Goal: Register for event/course

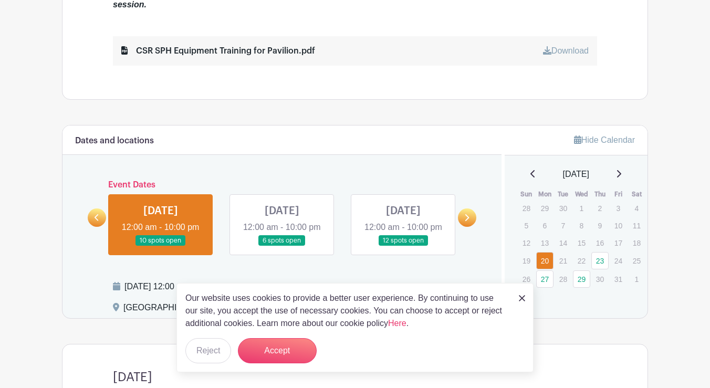
scroll to position [578, 0]
click at [219, 354] on button "Reject" at bounding box center [208, 350] width 46 height 25
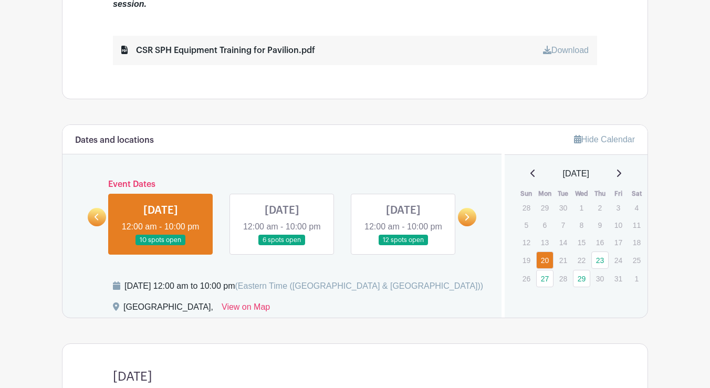
click at [621, 171] on icon at bounding box center [618, 173] width 5 height 8
click at [530, 174] on icon at bounding box center [532, 173] width 5 height 8
click at [282, 246] on link at bounding box center [282, 246] width 0 height 0
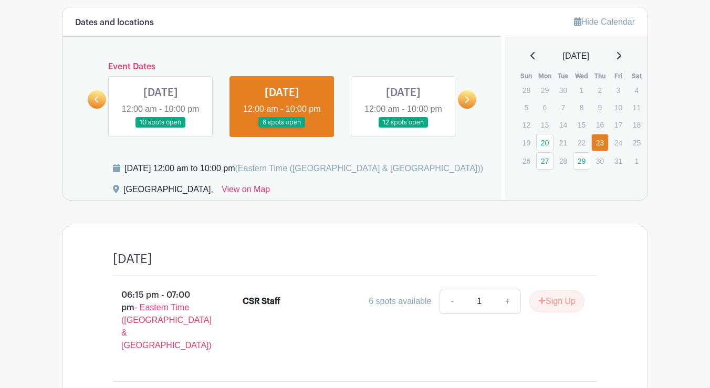
scroll to position [674, 0]
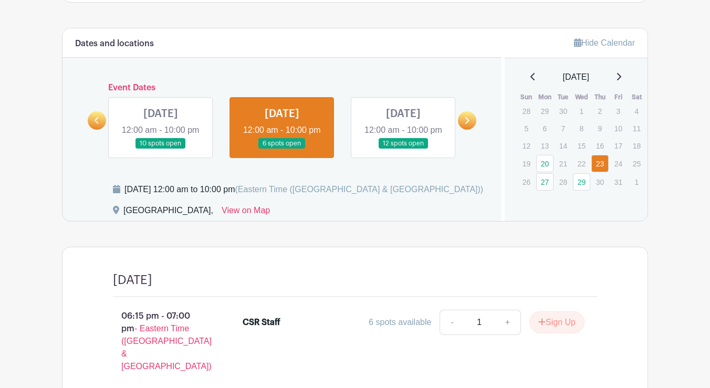
click at [282, 149] on link at bounding box center [282, 149] width 0 height 0
click at [403, 149] on link at bounding box center [403, 149] width 0 height 0
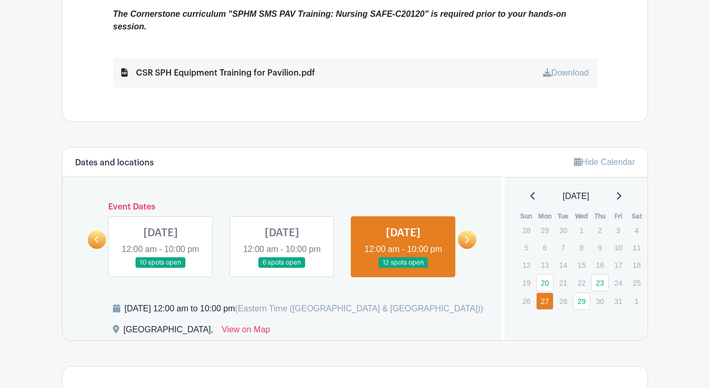
scroll to position [553, 0]
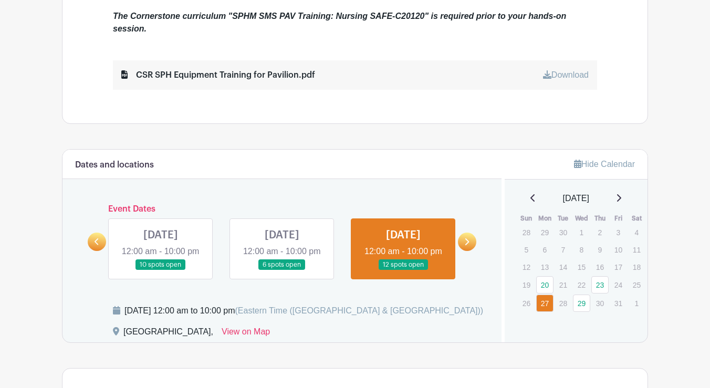
click at [465, 246] on icon at bounding box center [466, 242] width 5 height 8
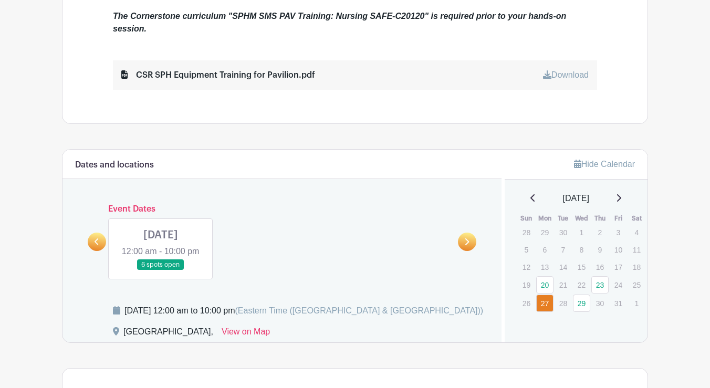
click at [161, 270] on link at bounding box center [161, 270] width 0 height 0
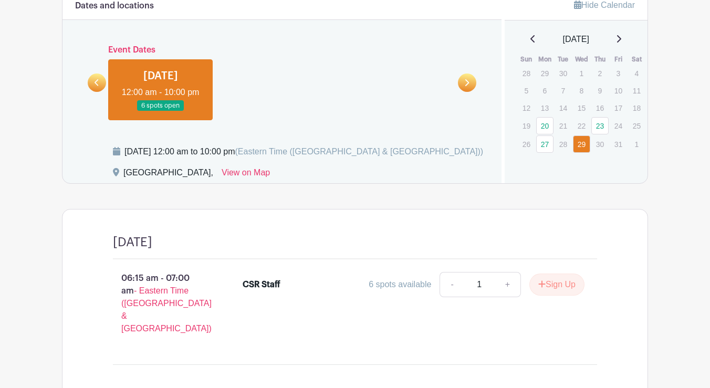
scroll to position [622, 0]
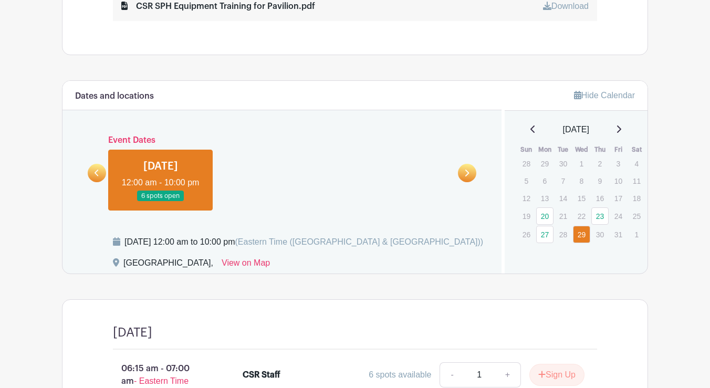
click at [101, 182] on link at bounding box center [97, 173] width 18 height 18
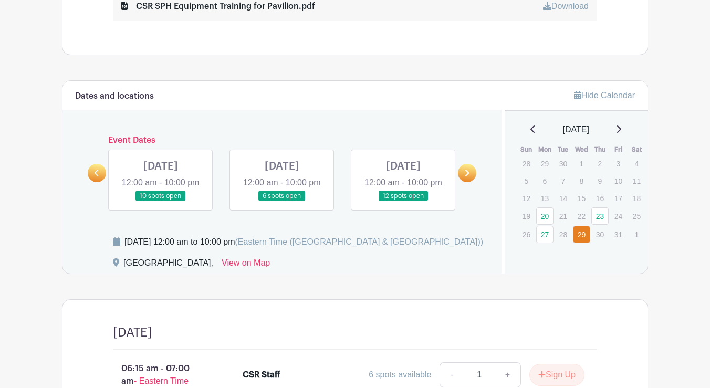
click at [403, 202] on link at bounding box center [403, 202] width 0 height 0
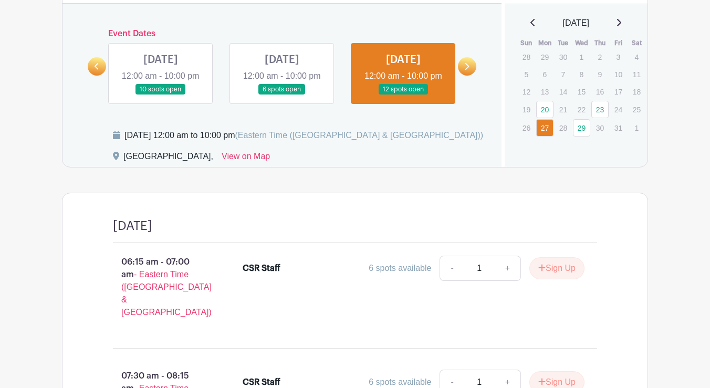
scroll to position [622, 0]
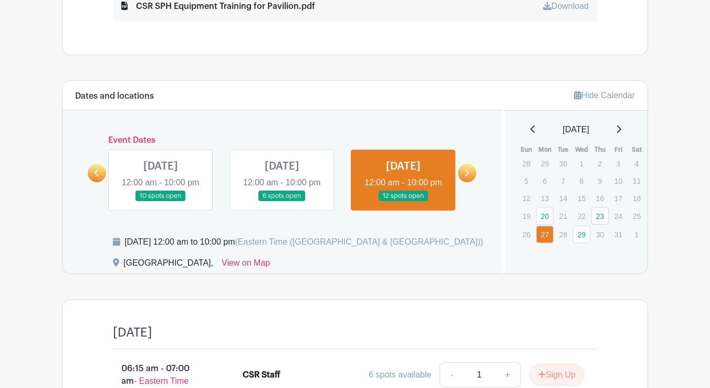
click at [621, 129] on icon at bounding box center [619, 128] width 4 height 7
click at [629, 129] on div "[DATE]" at bounding box center [576, 129] width 118 height 13
click at [621, 129] on icon at bounding box center [619, 128] width 4 height 7
click at [530, 132] on icon at bounding box center [532, 129] width 5 height 8
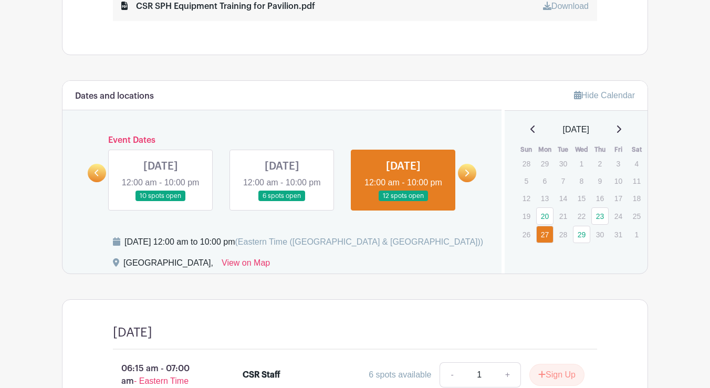
click at [282, 202] on link at bounding box center [282, 202] width 0 height 0
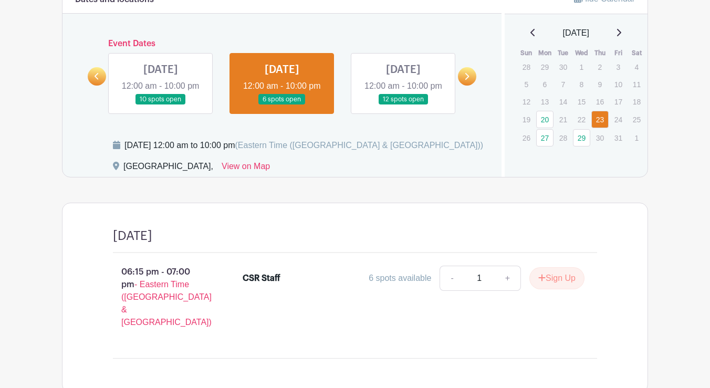
scroll to position [727, 0]
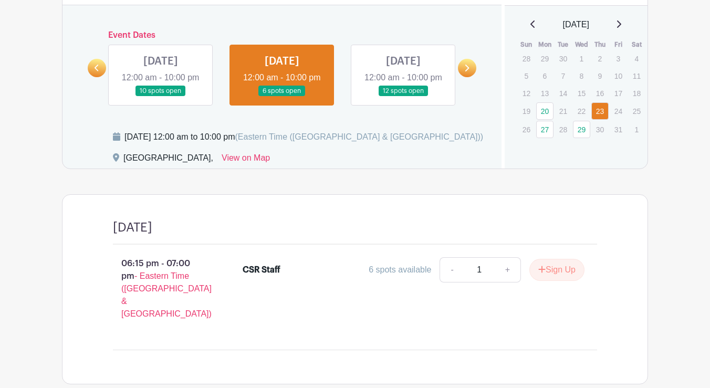
click at [93, 75] on link at bounding box center [97, 68] width 18 height 18
click at [161, 97] on link at bounding box center [161, 97] width 0 height 0
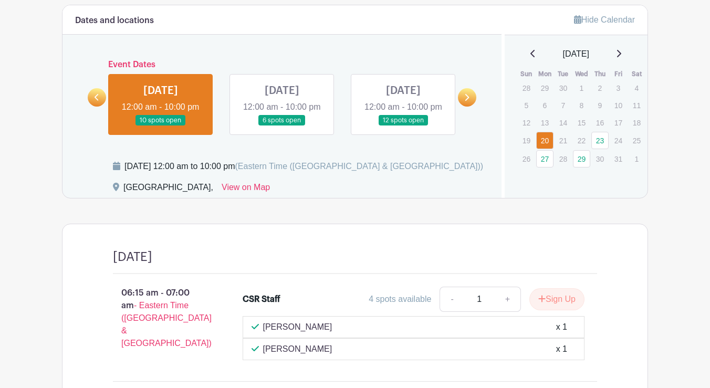
scroll to position [633, 0]
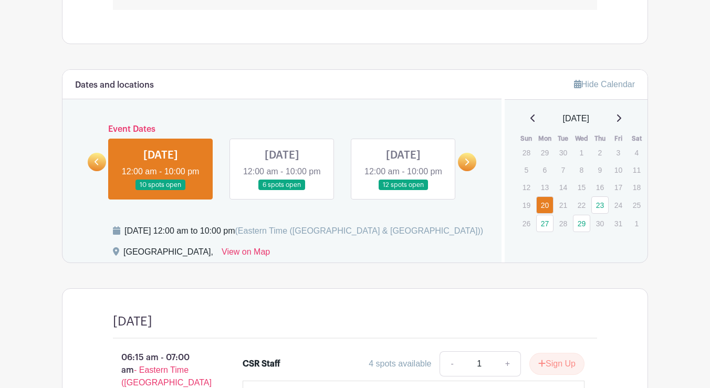
click at [282, 191] on link at bounding box center [282, 191] width 0 height 0
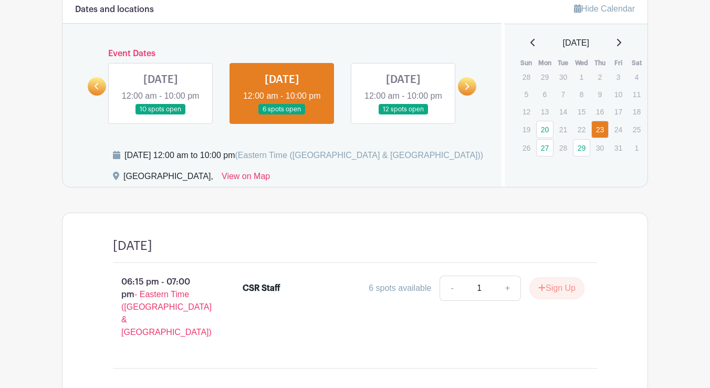
scroll to position [727, 0]
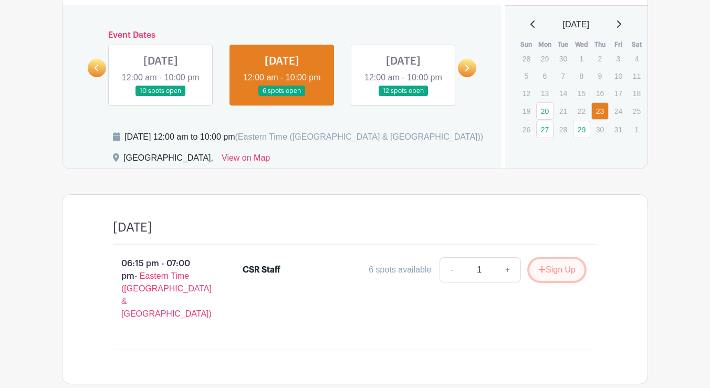
click at [538, 274] on icon "submit" at bounding box center [541, 269] width 7 height 8
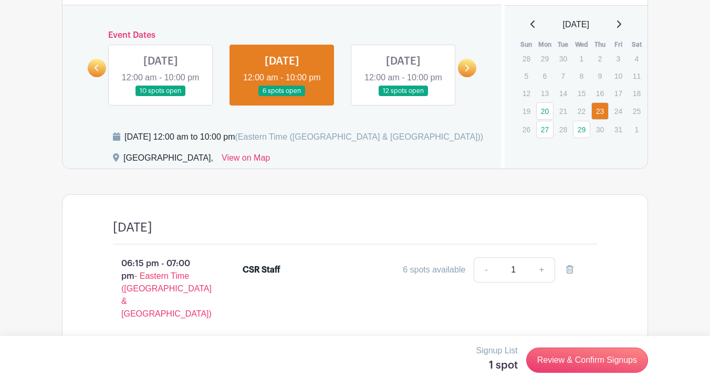
scroll to position [779, 0]
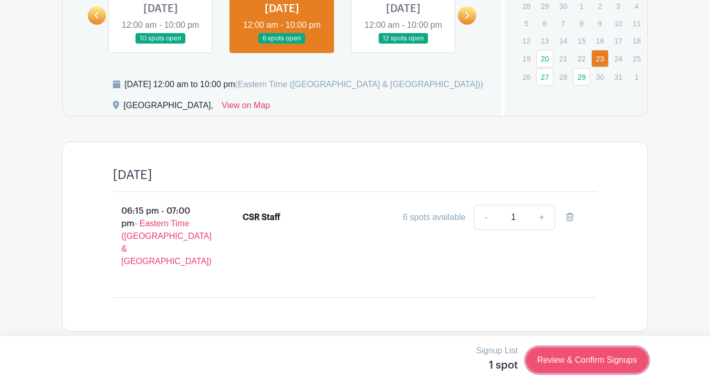
click at [587, 357] on link "Review & Confirm Signups" at bounding box center [587, 360] width 122 height 25
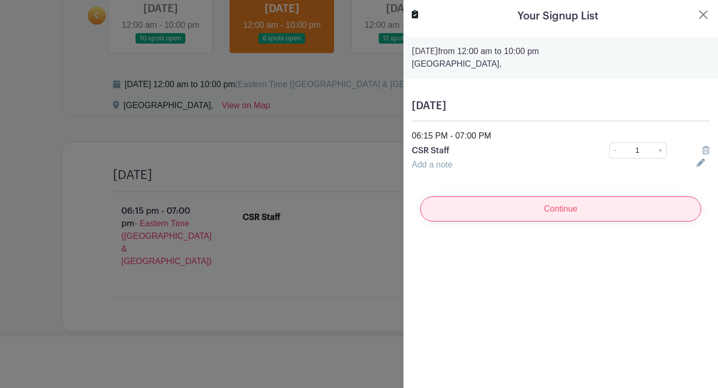
click at [513, 207] on input "Continue" at bounding box center [560, 208] width 281 height 25
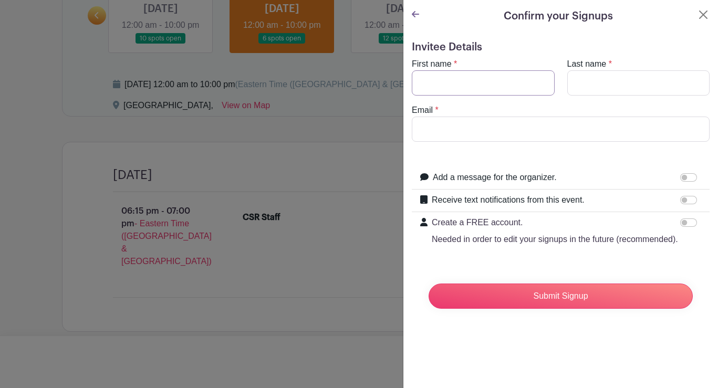
click at [477, 87] on input "First name" at bounding box center [483, 82] width 143 height 25
type input "[PERSON_NAME]"
click at [600, 95] on input "Last name" at bounding box center [638, 82] width 143 height 25
type input "[PERSON_NAME]"
click at [589, 127] on input "Email" at bounding box center [561, 129] width 298 height 25
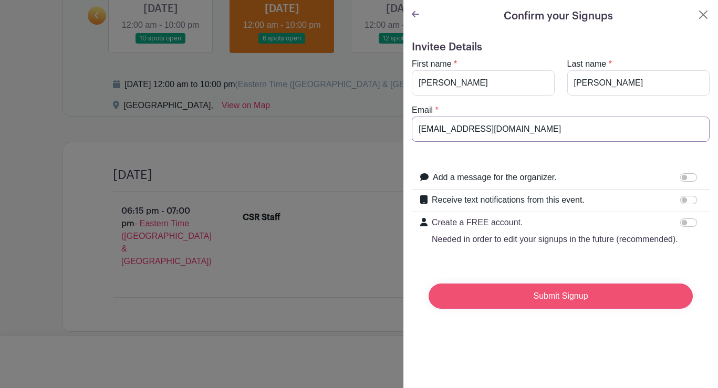
type input "[EMAIL_ADDRESS][DOMAIN_NAME]"
click at [572, 301] on input "Submit Signup" at bounding box center [560, 296] width 264 height 25
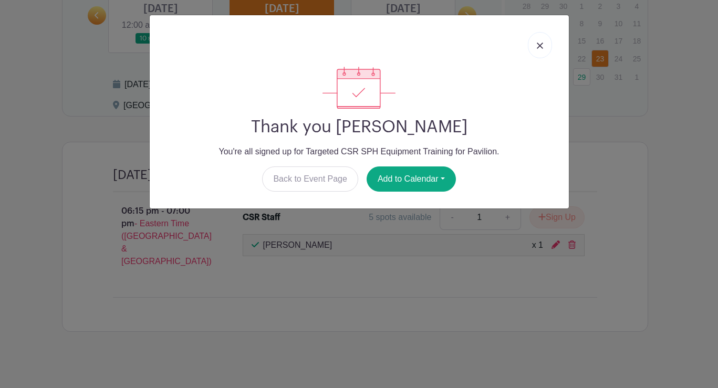
click at [542, 43] on img at bounding box center [540, 46] width 6 height 6
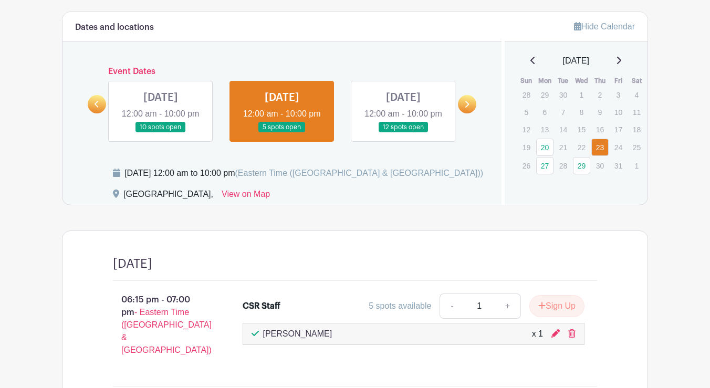
scroll to position [674, 0]
